Goal: Find contact information: Find contact information

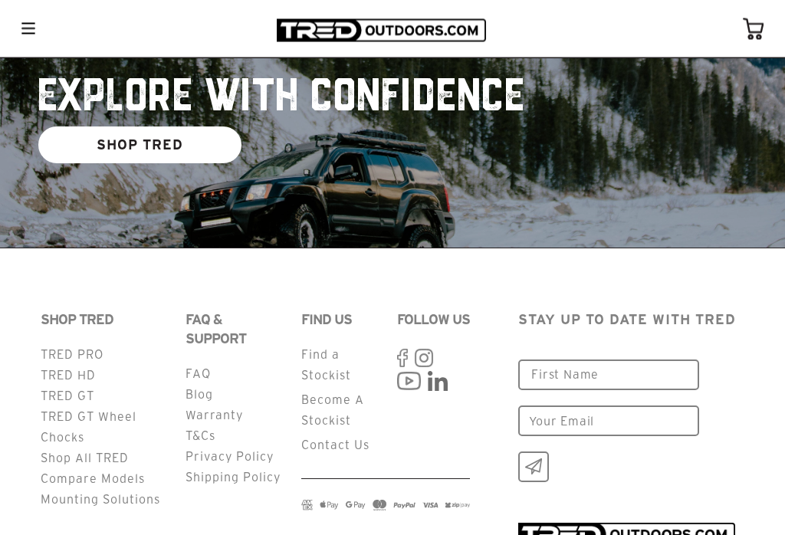
scroll to position [3762, 0]
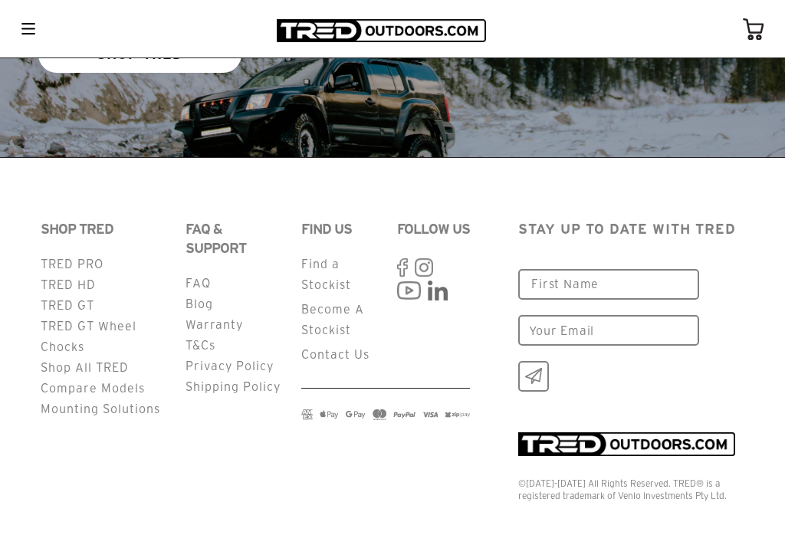
click at [55, 408] on link "Mounting Solutions" at bounding box center [101, 409] width 120 height 14
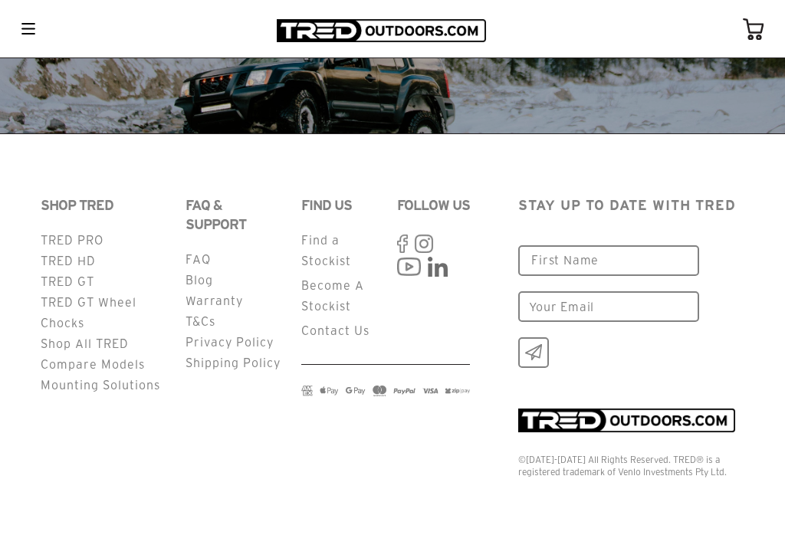
click at [192, 259] on link "FAQ" at bounding box center [197, 259] width 25 height 14
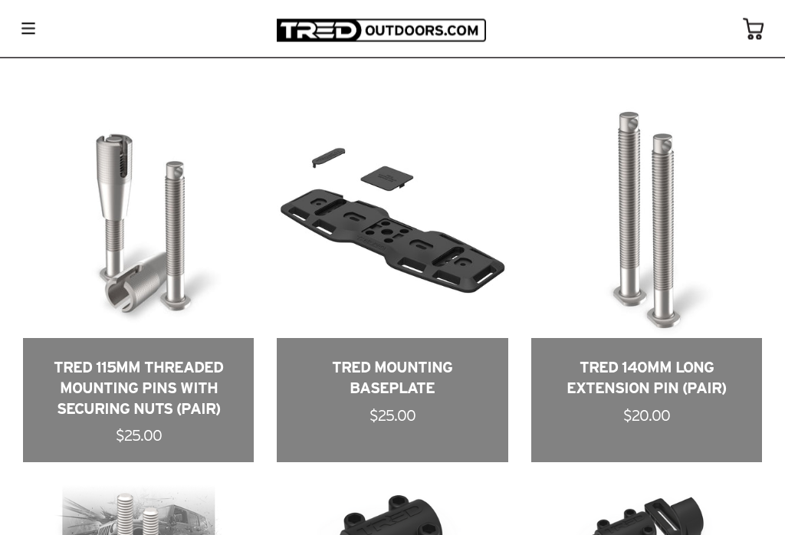
scroll to position [649, 0]
click at [37, 201] on link at bounding box center [138, 284] width 231 height 355
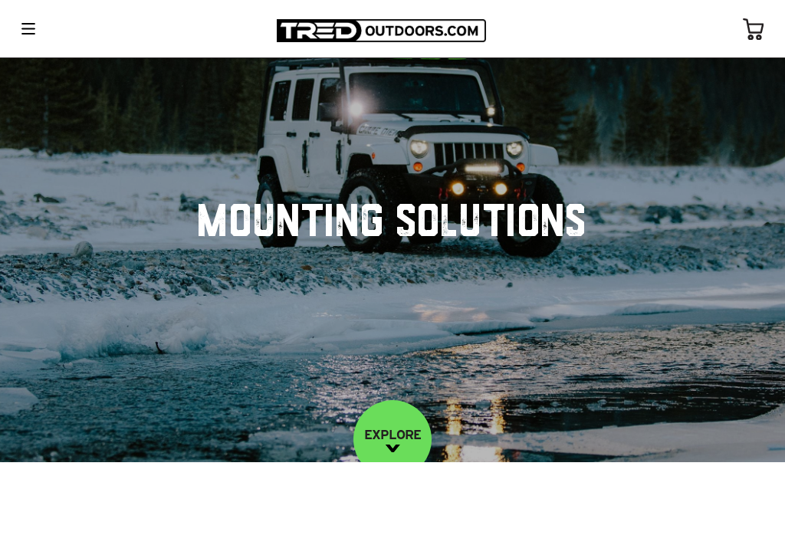
scroll to position [0, 0]
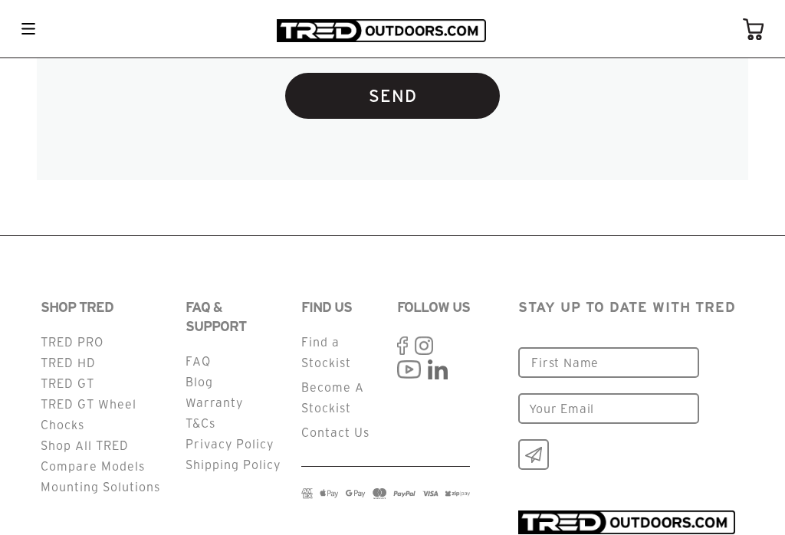
scroll to position [4018, 0]
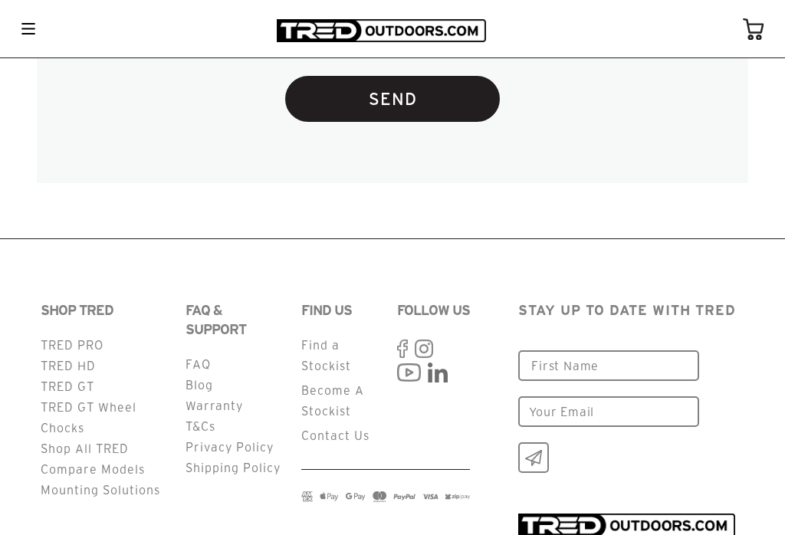
click at [315, 442] on link "Contact Us" at bounding box center [335, 435] width 68 height 14
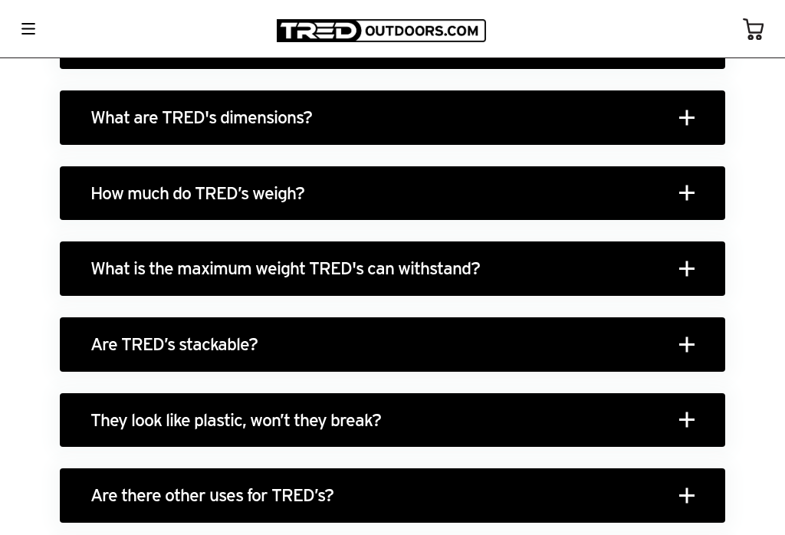
scroll to position [2033, 0]
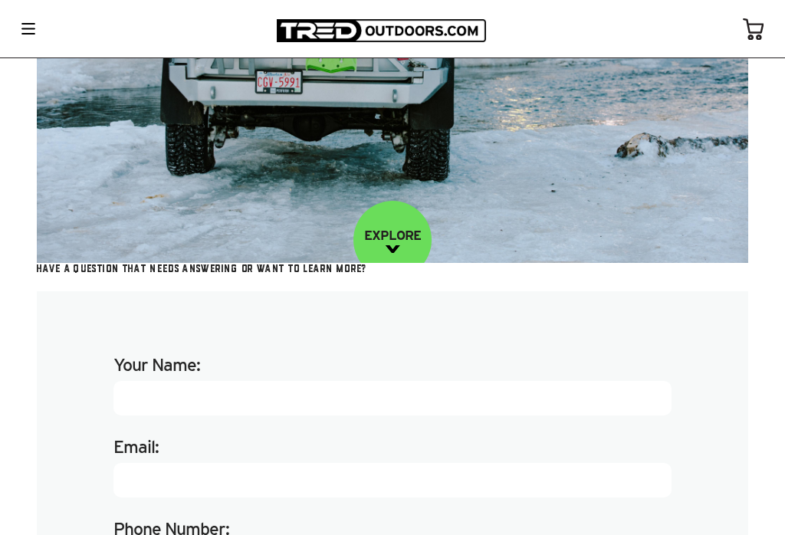
scroll to position [186, 0]
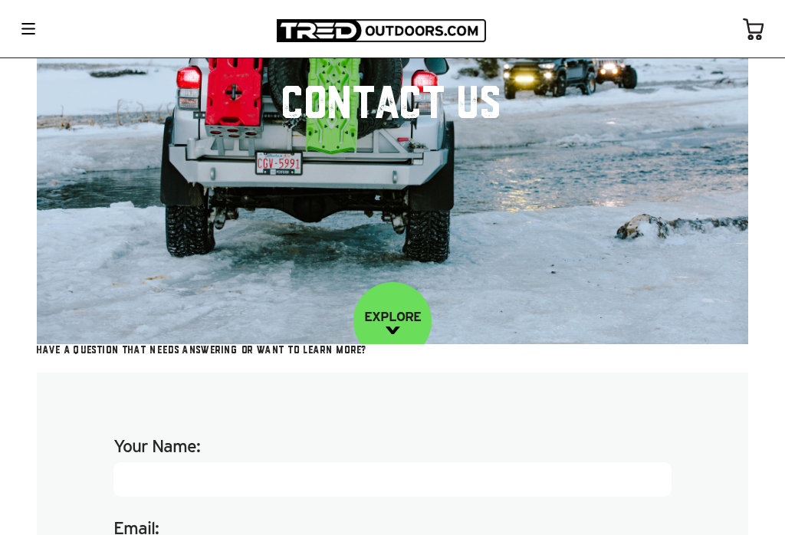
click at [379, 342] on link "EXPLORE" at bounding box center [392, 321] width 78 height 78
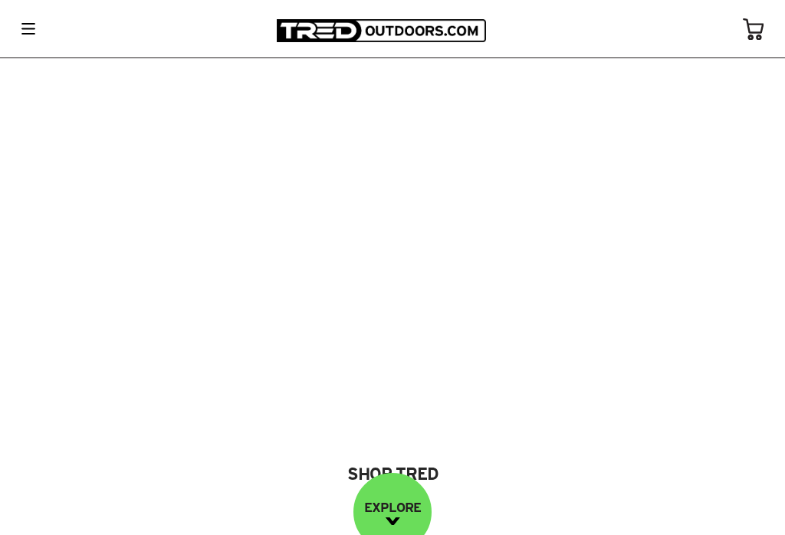
click at [30, 27] on img at bounding box center [28, 28] width 14 height 11
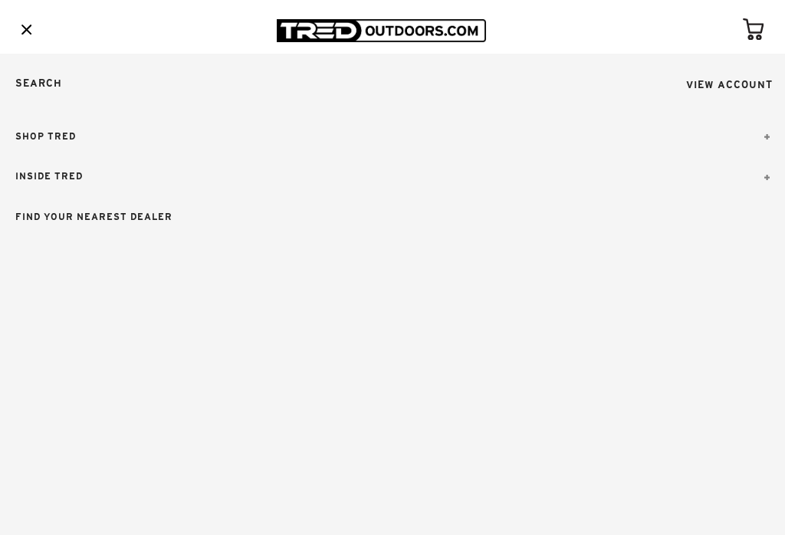
click at [765, 181] on span at bounding box center [766, 176] width 5 height 13
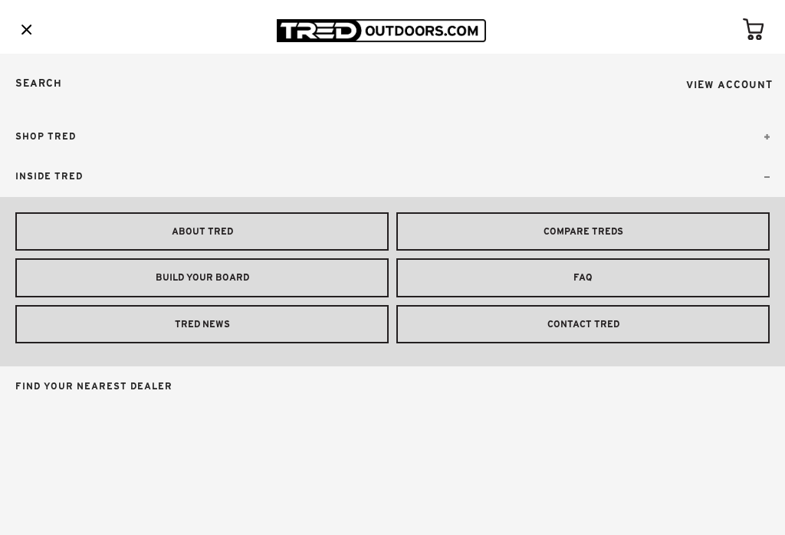
click at [682, 329] on link "CONTACT TRED" at bounding box center [582, 324] width 373 height 39
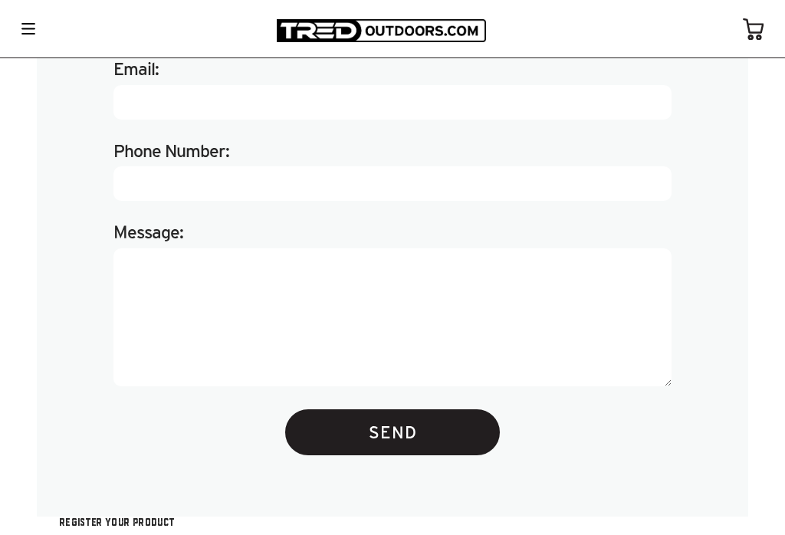
scroll to position [640, 0]
